Goal: Task Accomplishment & Management: Manage account settings

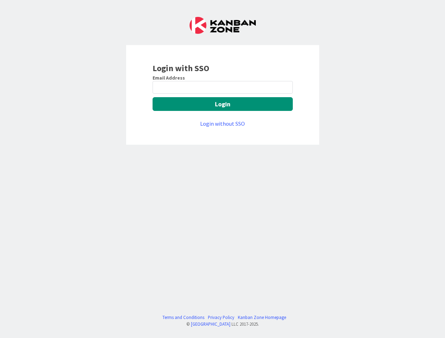
click at [222, 169] on div "Login with SSO Email Address Login Login without SSO Terms and Conditions Priva…" at bounding box center [222, 169] width 445 height 338
click at [223, 104] on button "Login" at bounding box center [222, 104] width 140 height 14
